Goal: Task Accomplishment & Management: Complete application form

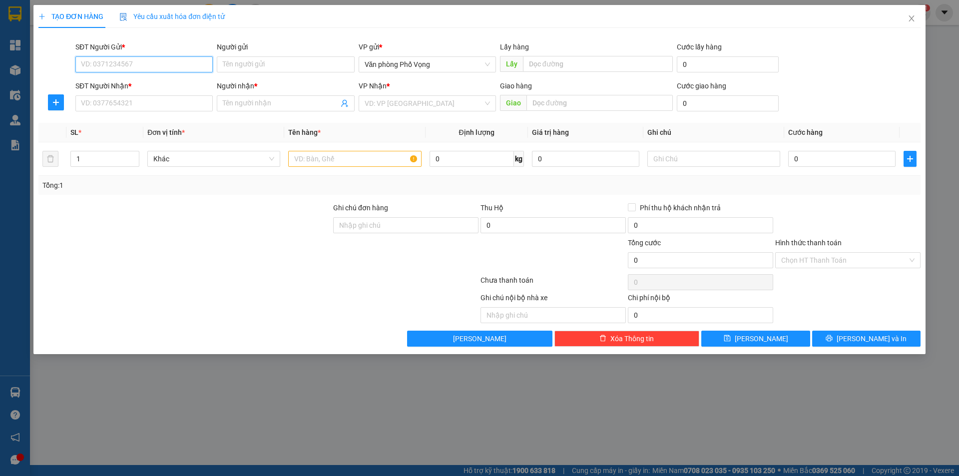
click at [160, 63] on input "SĐT Người Gửi *" at bounding box center [143, 64] width 137 height 16
click at [123, 84] on div "0868133888" at bounding box center [143, 84] width 125 height 11
type input "0868133888"
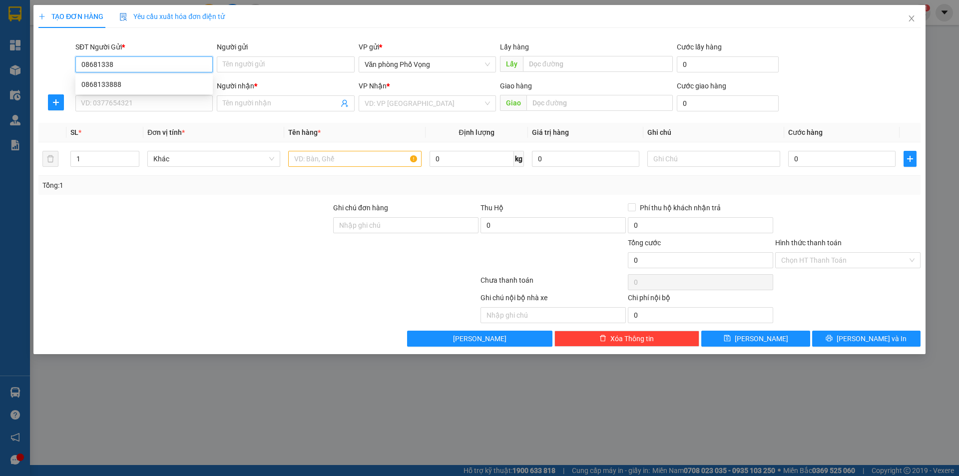
type input "0915217344"
type input "hinh"
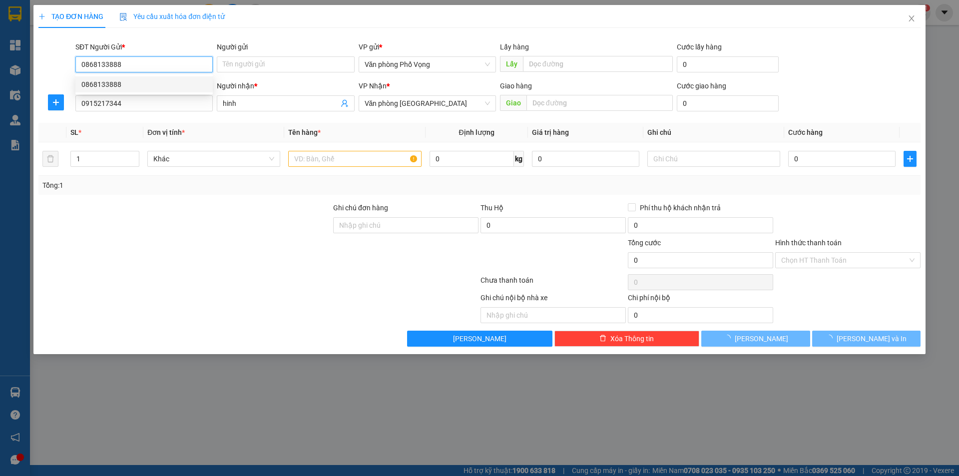
type input "40.000"
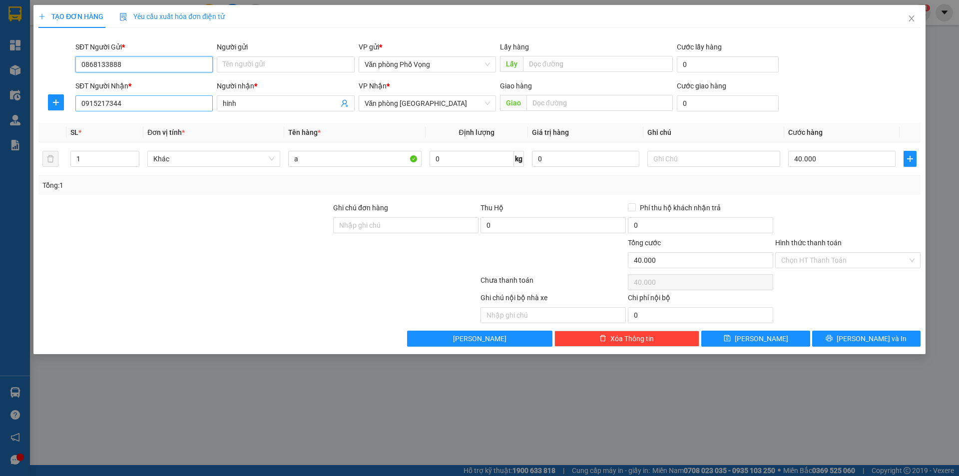
type input "0868133888"
click at [158, 98] on input "0915217344" at bounding box center [143, 103] width 137 height 16
type input "0339394891"
click at [266, 98] on input "hinh" at bounding box center [280, 103] width 115 height 11
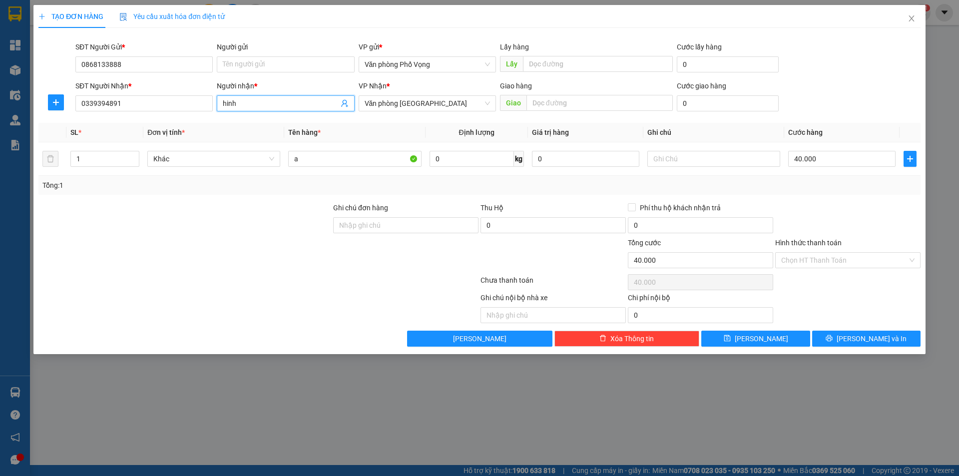
click at [266, 98] on input "hinh" at bounding box center [280, 103] width 115 height 11
click at [267, 98] on input "hinh" at bounding box center [280, 103] width 115 height 11
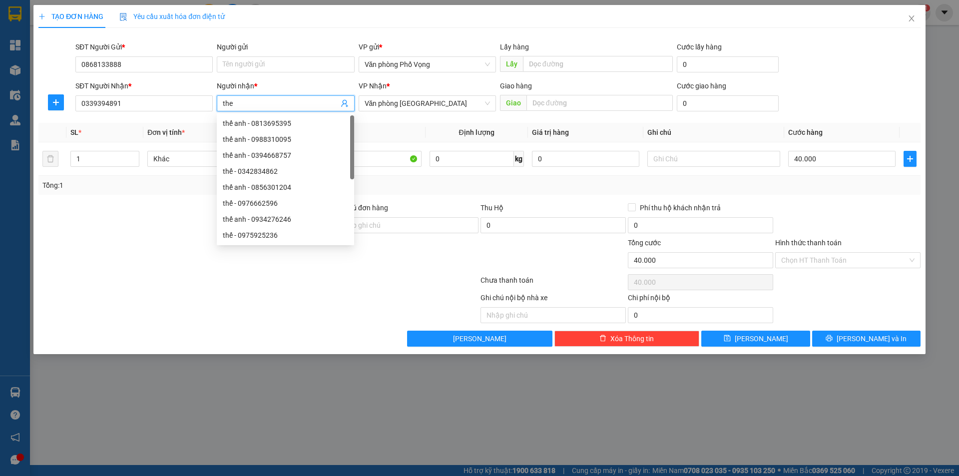
type input "the"
click at [837, 201] on div "Transit Pickup Surcharge Ids Transit Deliver Surcharge Ids Transit Deliver Surc…" at bounding box center [479, 191] width 882 height 311
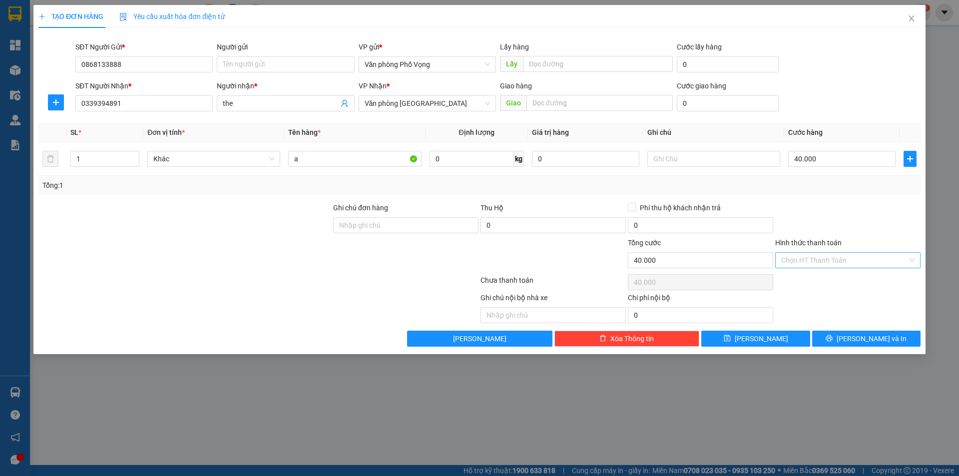
click at [815, 253] on input "Hình thức thanh toán" at bounding box center [844, 260] width 126 height 15
click at [804, 283] on div "Tại văn phòng" at bounding box center [847, 280] width 133 height 11
type input "0"
click at [870, 342] on span "[PERSON_NAME] và In" at bounding box center [872, 338] width 70 height 11
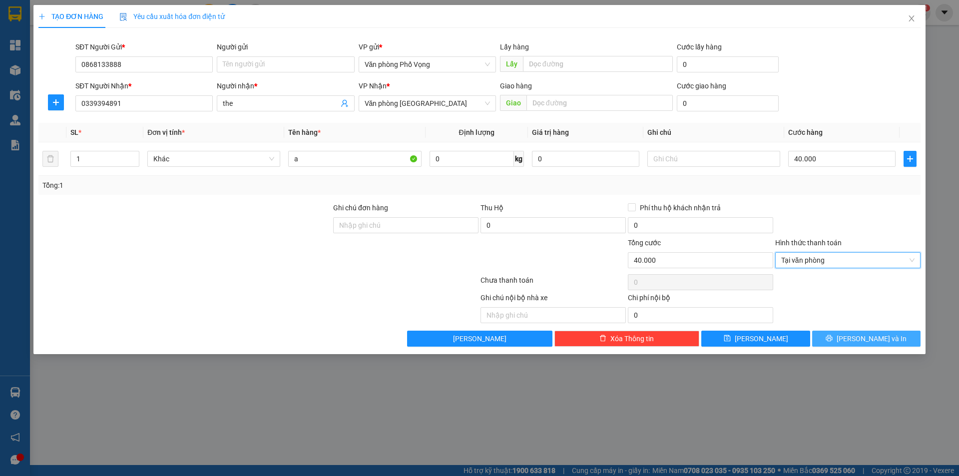
click at [870, 342] on span "[PERSON_NAME] và In" at bounding box center [872, 338] width 70 height 11
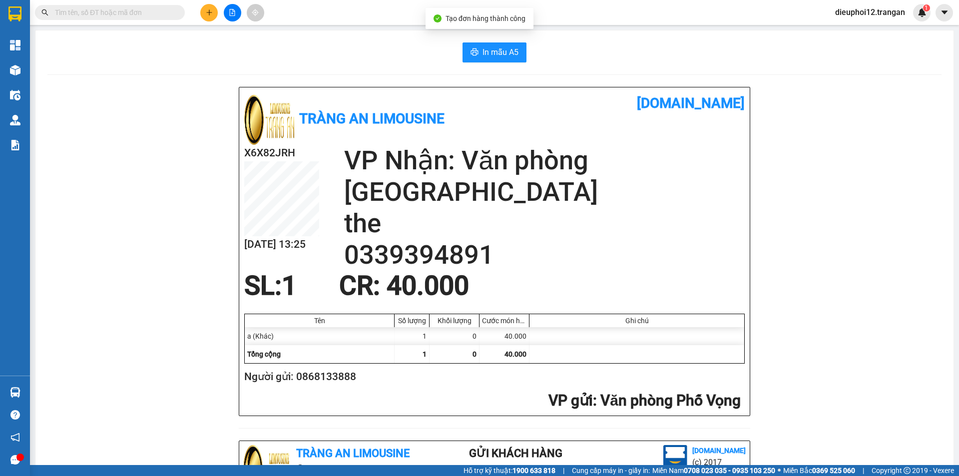
scroll to position [292, 0]
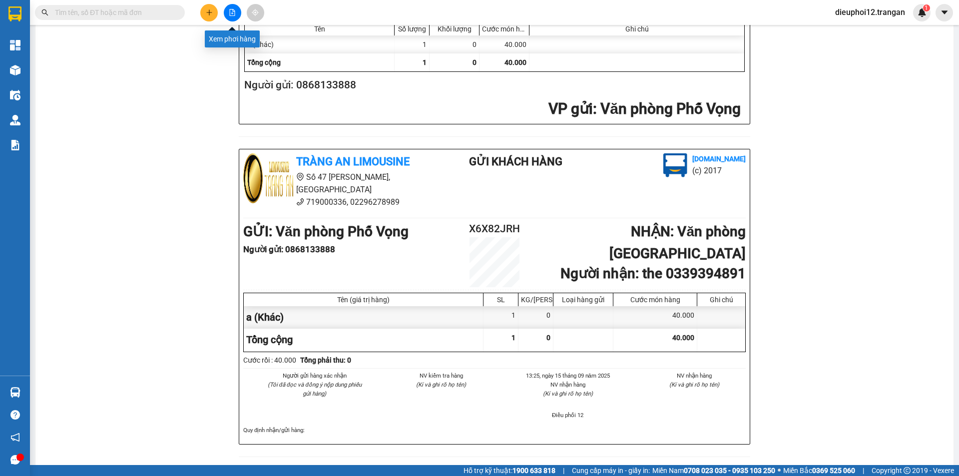
click at [208, 10] on icon "plus" at bounding box center [209, 12] width 7 height 7
click at [235, 32] on div "Tạo đơn hàng" at bounding box center [243, 37] width 75 height 19
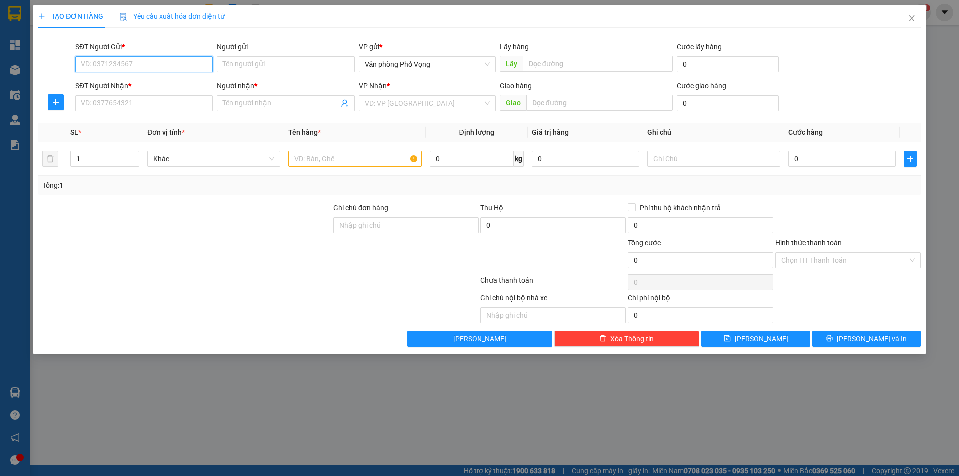
click at [169, 62] on input "SĐT Người Gửi *" at bounding box center [143, 64] width 137 height 16
click at [132, 81] on div "0904565599" at bounding box center [143, 84] width 125 height 11
type input "0904565599"
type input "0941117805"
type input "nga"
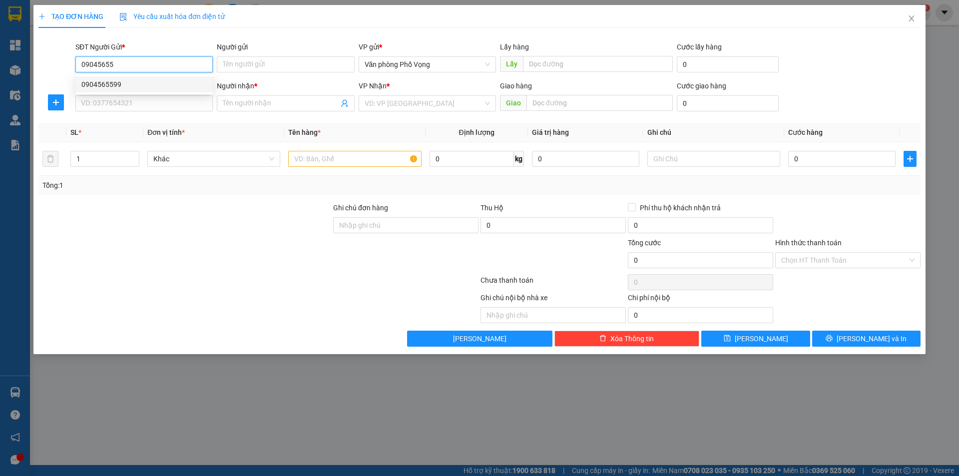
type input "241 hải thượng lãn ông"
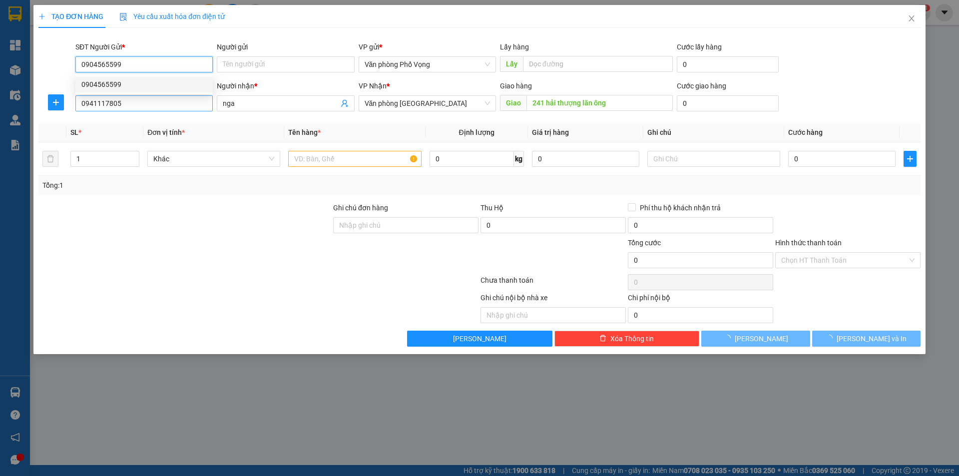
type input "140.000"
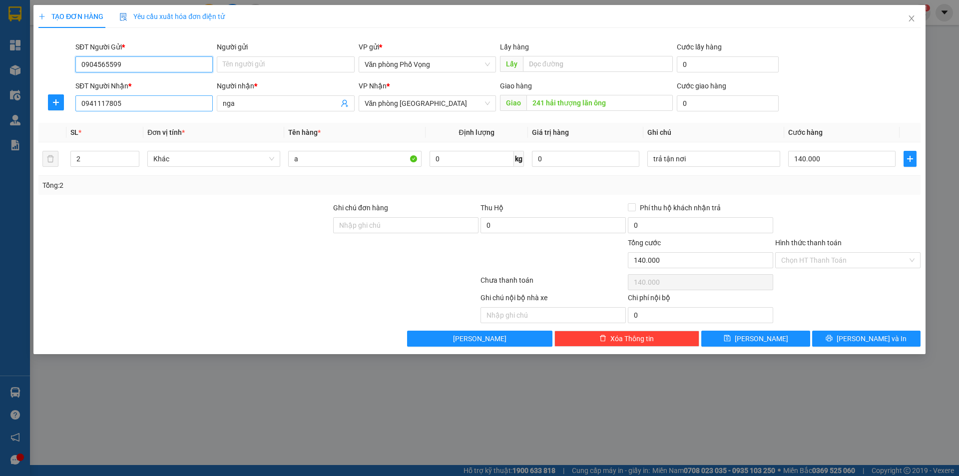
type input "0904565599"
click at [135, 101] on input "0941117805" at bounding box center [143, 103] width 137 height 16
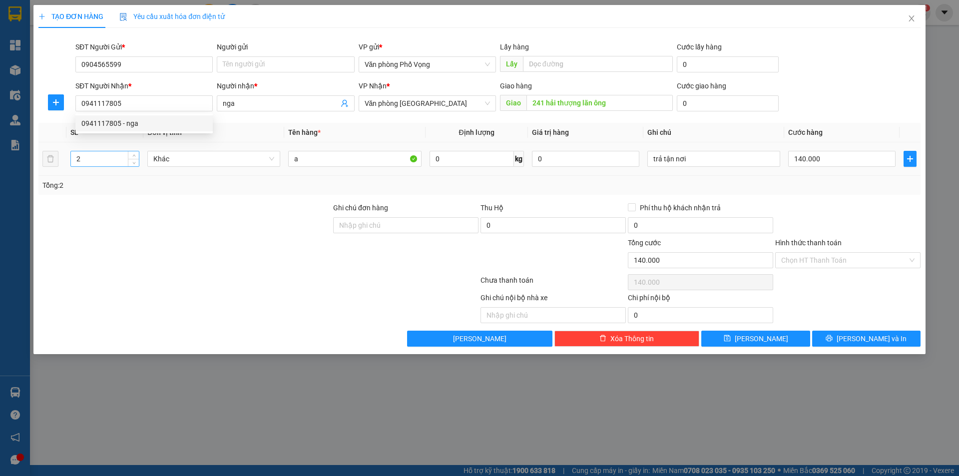
click at [99, 156] on input "2" at bounding box center [105, 158] width 68 height 15
type input "1"
click at [840, 158] on input "140.000" at bounding box center [841, 159] width 107 height 16
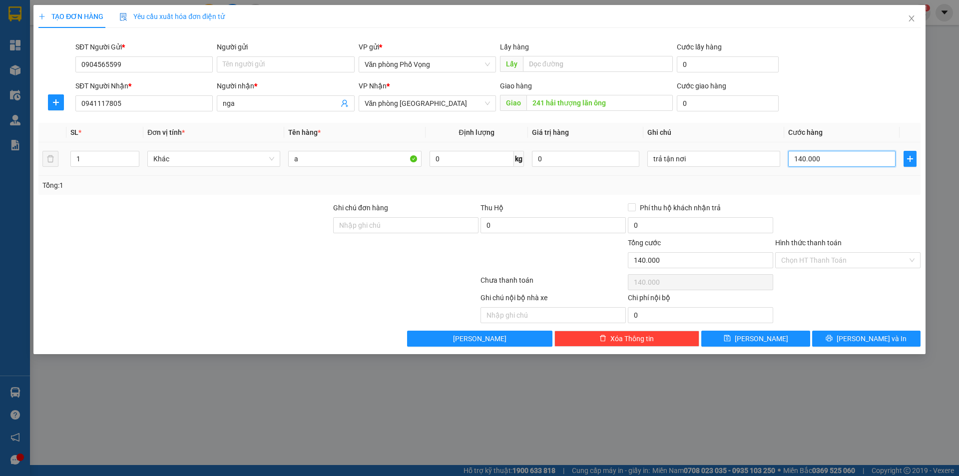
click at [840, 158] on input "140.000" at bounding box center [841, 159] width 107 height 16
type input "8"
type input "80"
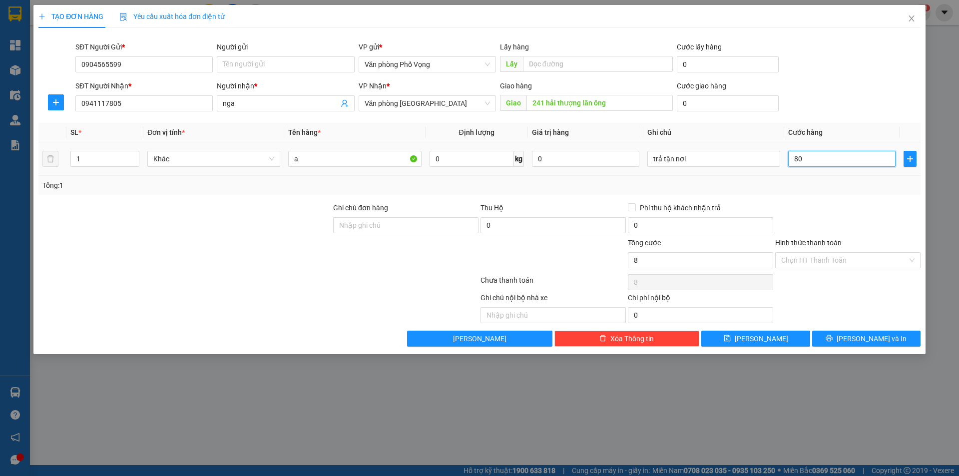
type input "80"
type input "800"
type input "8.000"
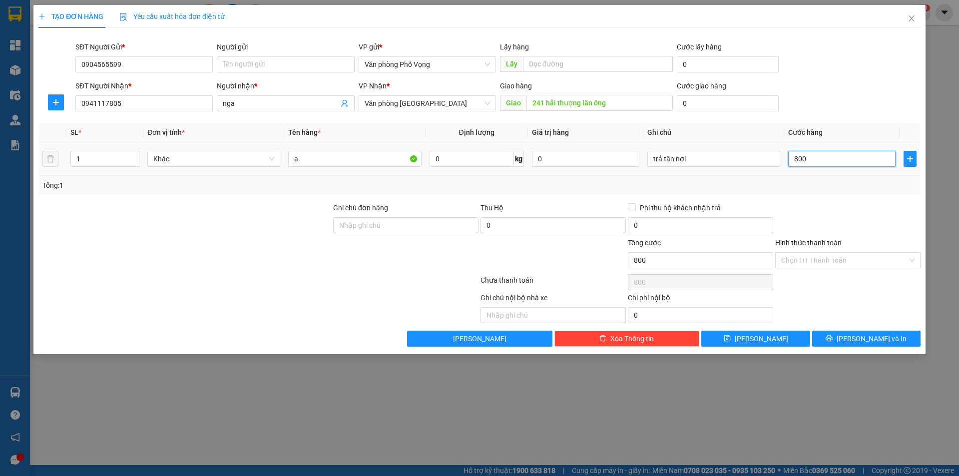
type input "8.000"
type input "80.000"
type input "5"
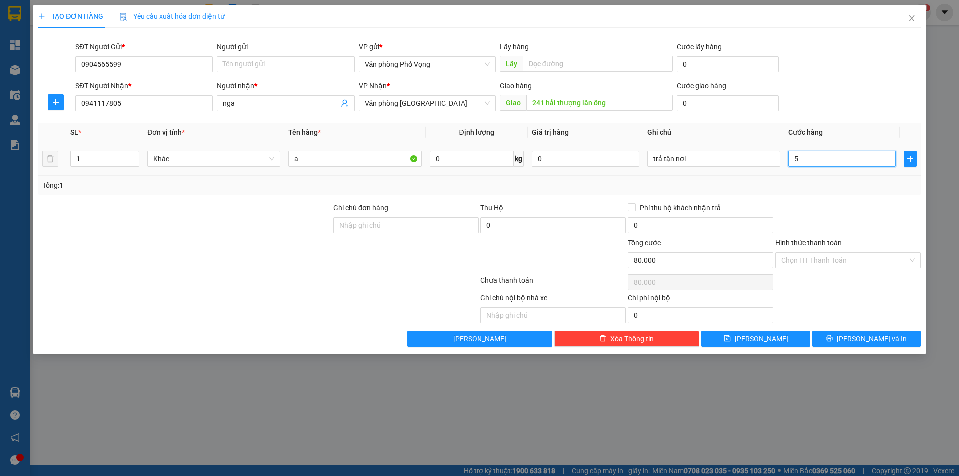
type input "5"
type input "50"
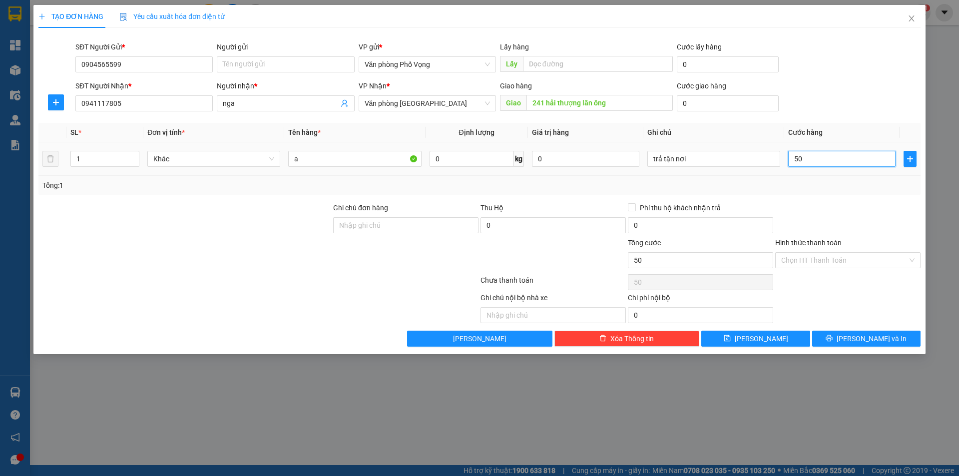
type input "500"
type input "5.000"
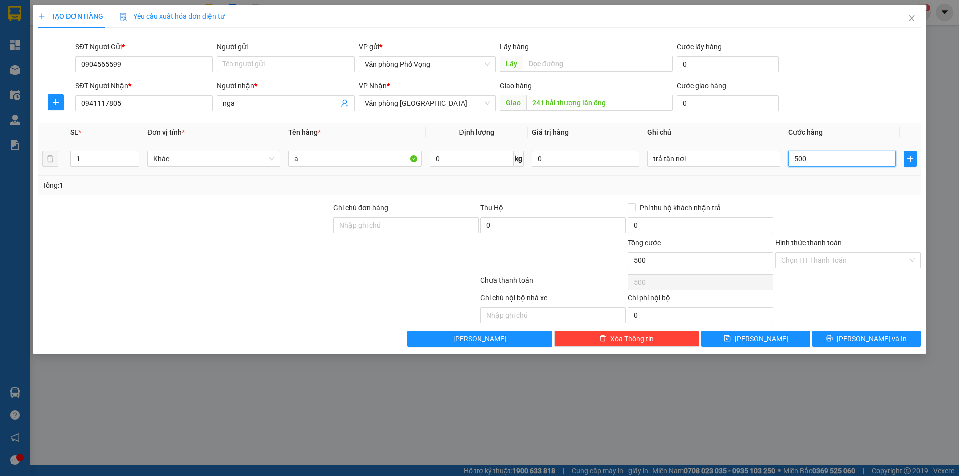
type input "5.000"
type input "50.000"
click at [639, 106] on input "241 hải thượng lãn ông" at bounding box center [600, 103] width 146 height 16
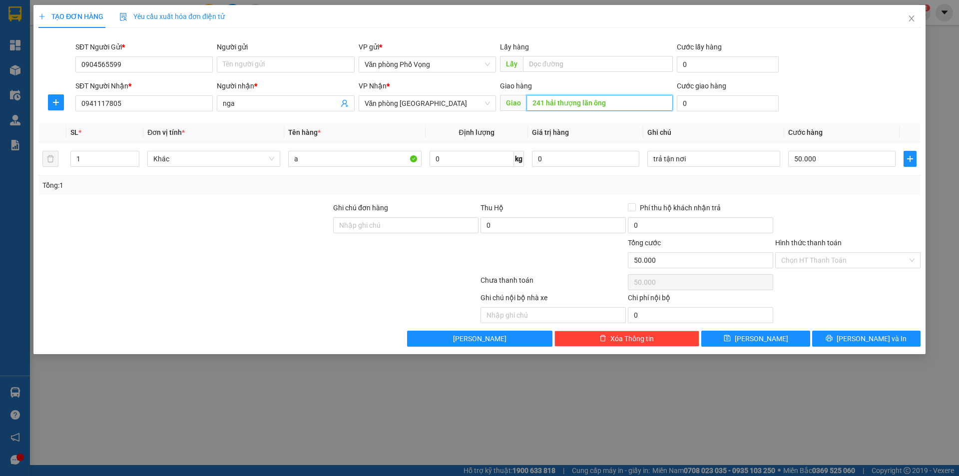
click at [639, 106] on input "241 hải thượng lãn ông" at bounding box center [600, 103] width 146 height 16
click at [818, 158] on input "50.000" at bounding box center [841, 159] width 107 height 16
type input "9"
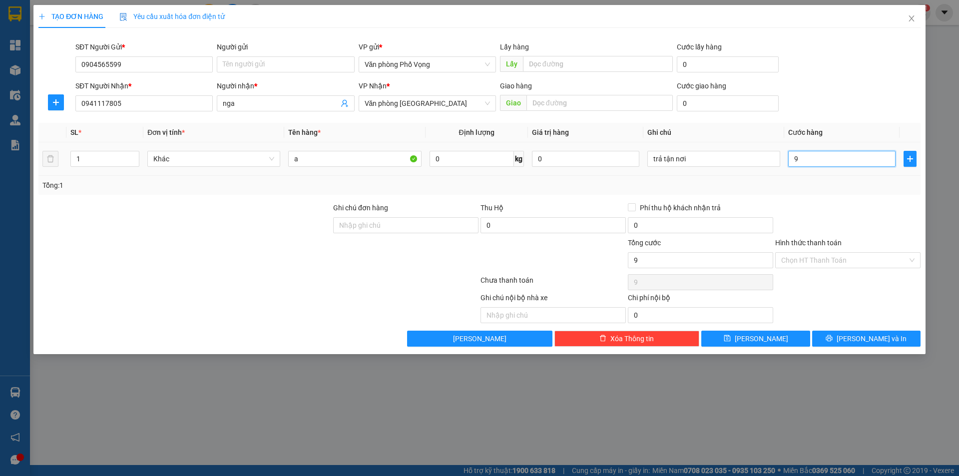
type input "90"
type input "900"
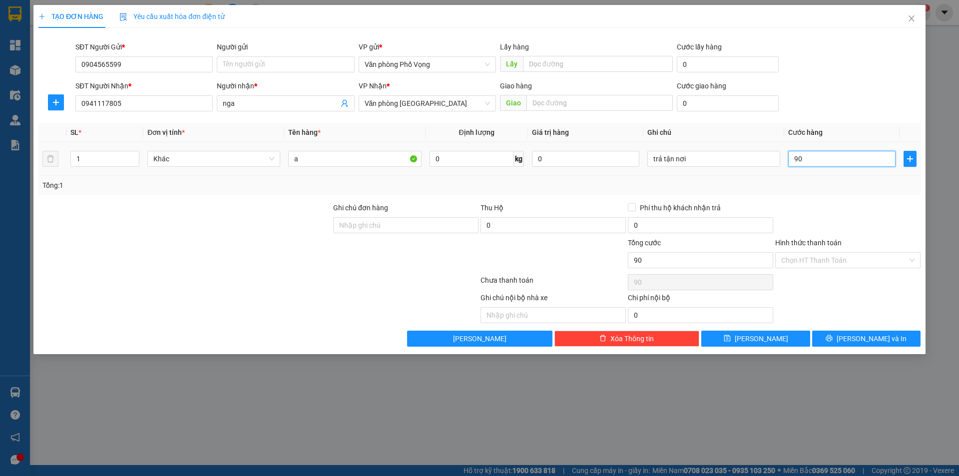
type input "900"
type input "9.000"
type input "90.000"
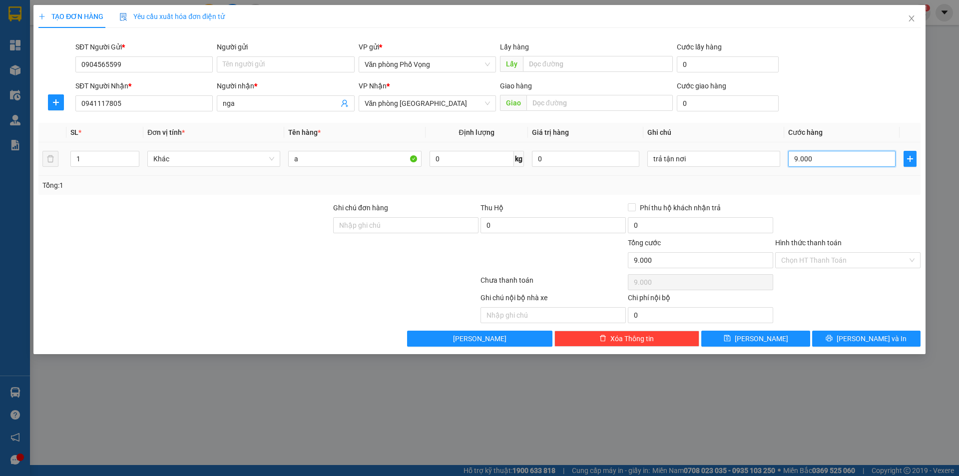
type input "90.000"
click at [576, 99] on input "text" at bounding box center [600, 103] width 146 height 16
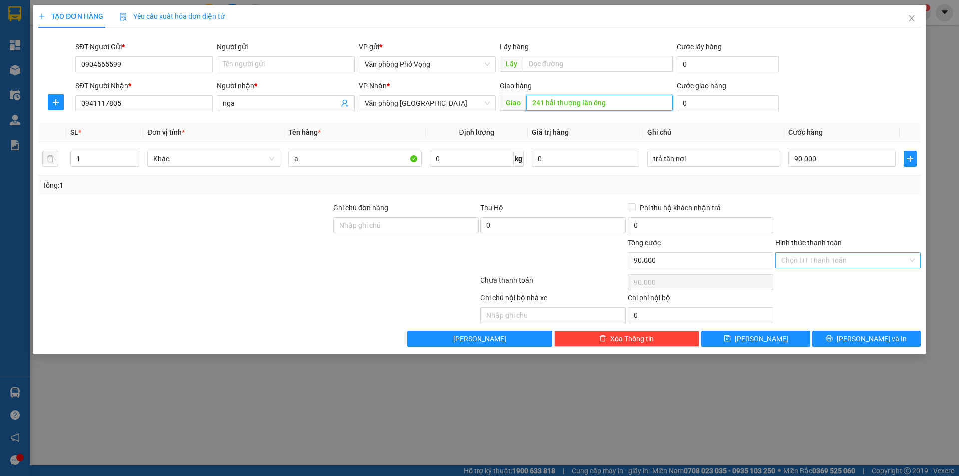
type input "241 hải thượng lãn ông"
click at [804, 254] on input "Hình thức thanh toán" at bounding box center [844, 260] width 126 height 15
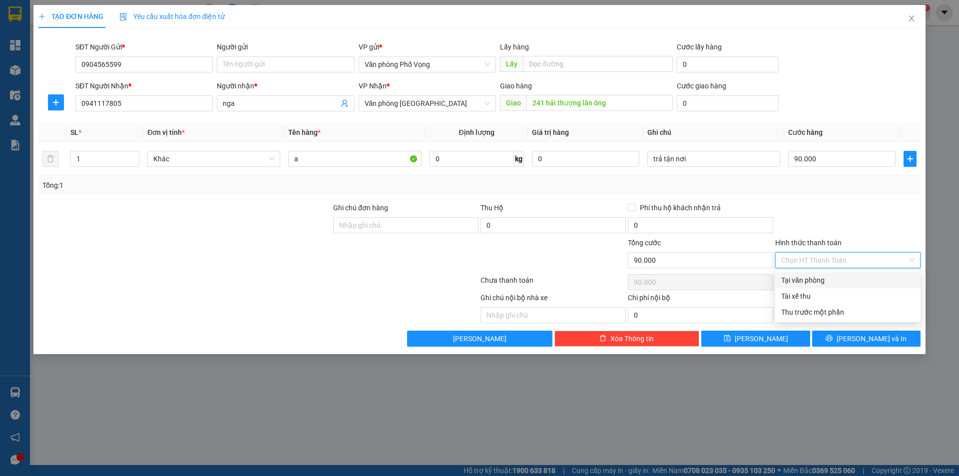
click at [816, 279] on div "Tại văn phòng" at bounding box center [847, 280] width 133 height 11
type input "0"
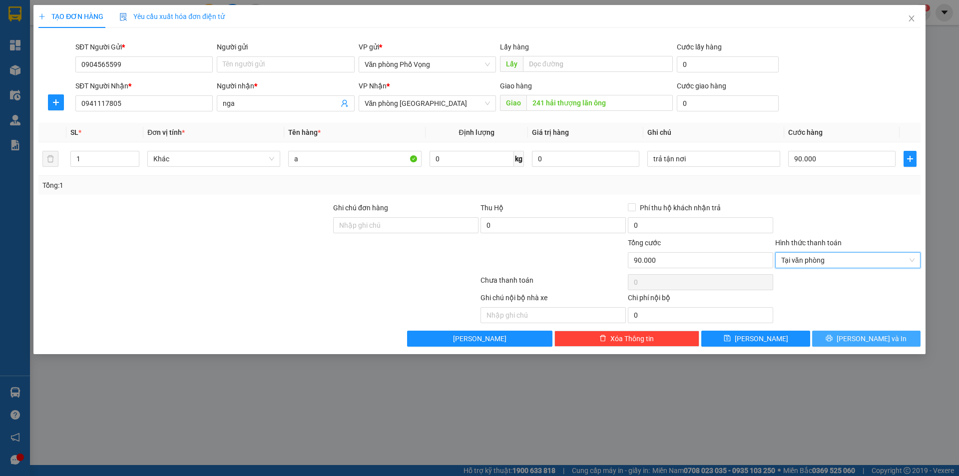
click at [833, 340] on icon "printer" at bounding box center [829, 338] width 7 height 7
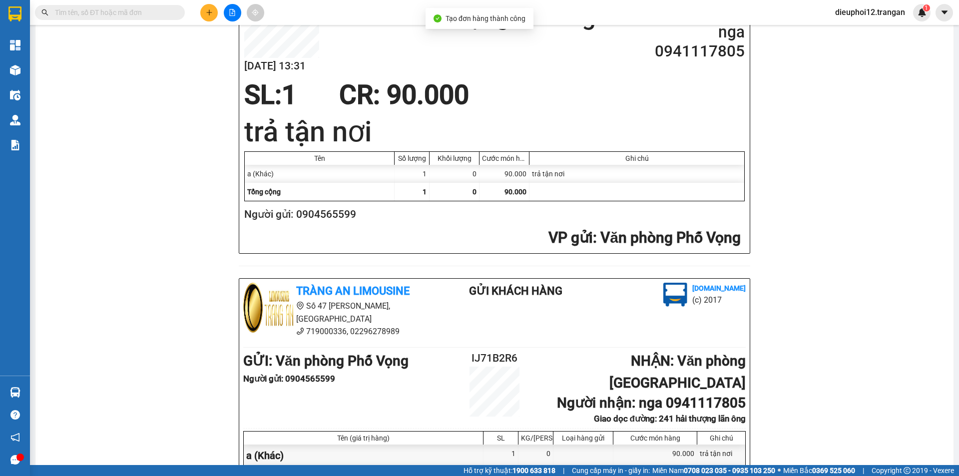
scroll to position [320, 0]
